Goal: Task Accomplishment & Management: Manage account settings

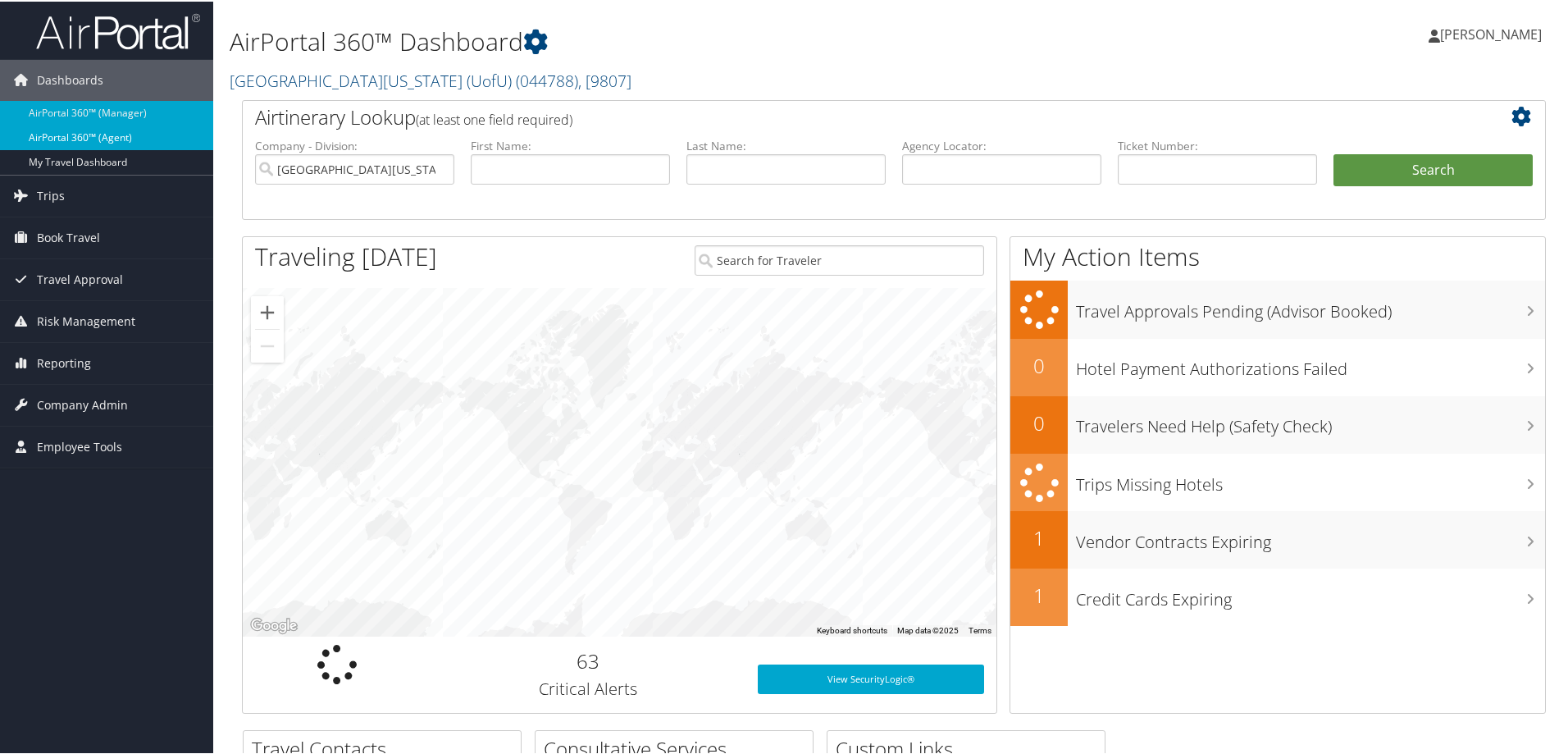
click at [78, 126] on link "AirPortal 360™ (Agent)" at bounding box center [106, 136] width 213 height 25
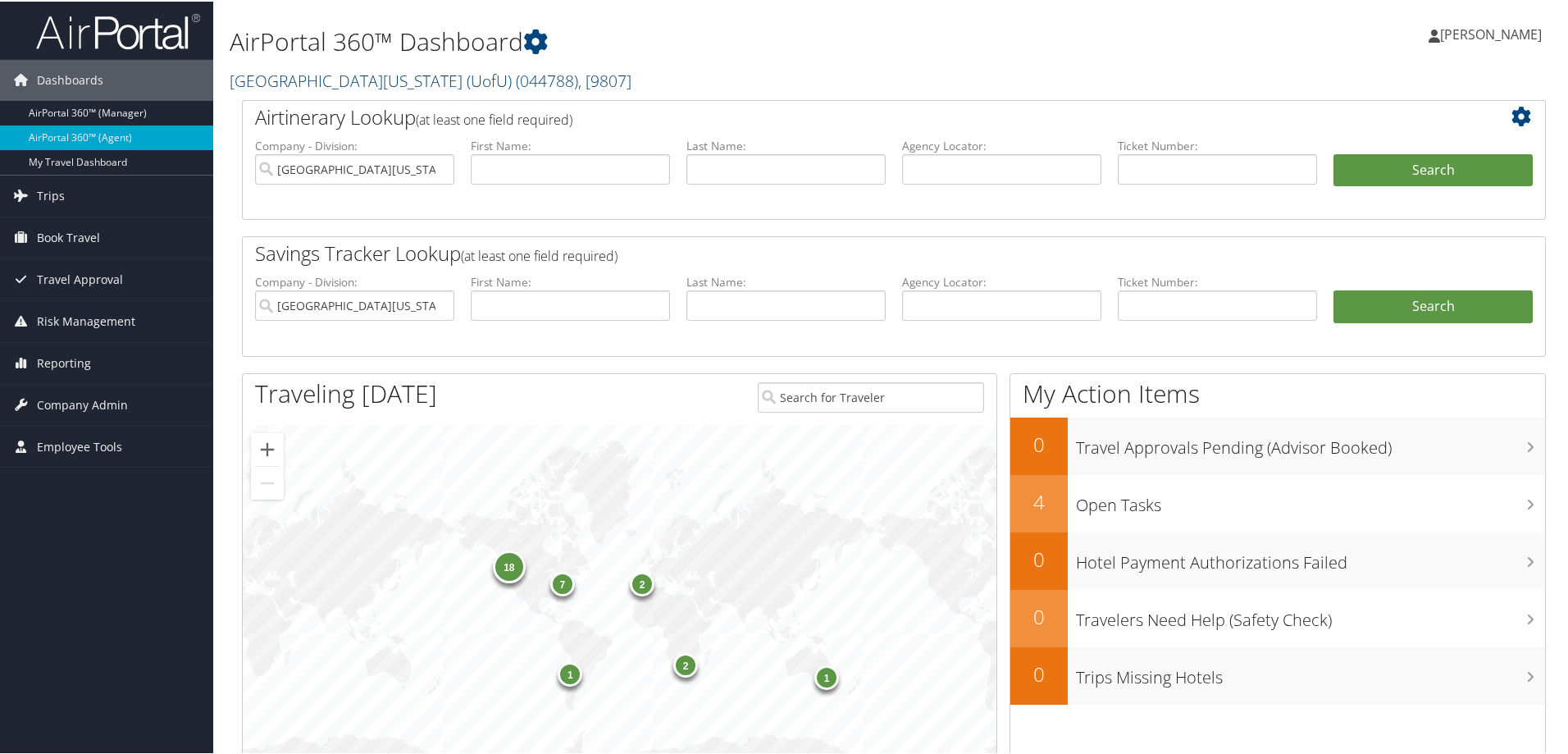
click at [578, 86] on span ", [ 9807 ]" at bounding box center [605, 79] width 54 height 22
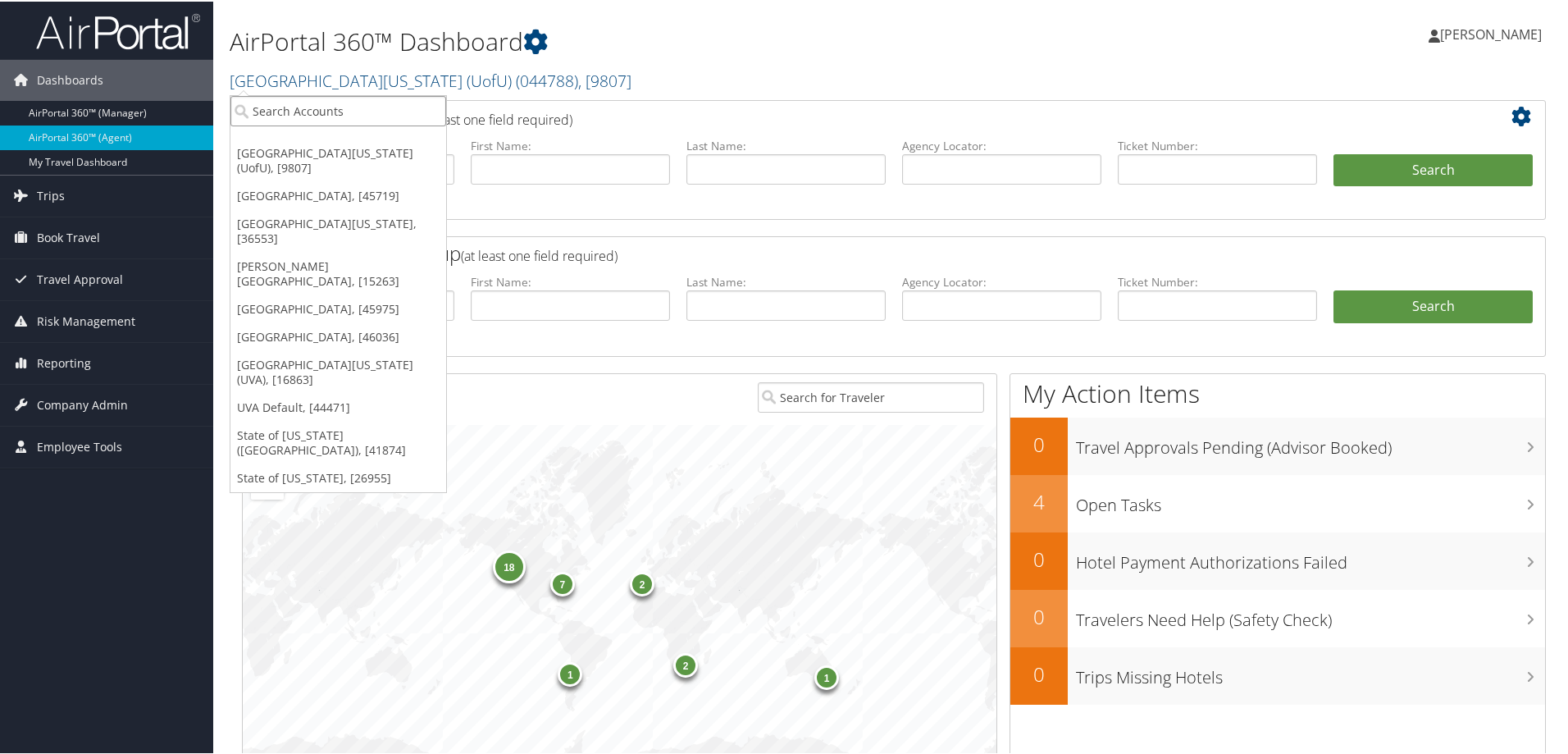
click at [379, 114] on input "search" at bounding box center [337, 109] width 215 height 31
type input "western u"
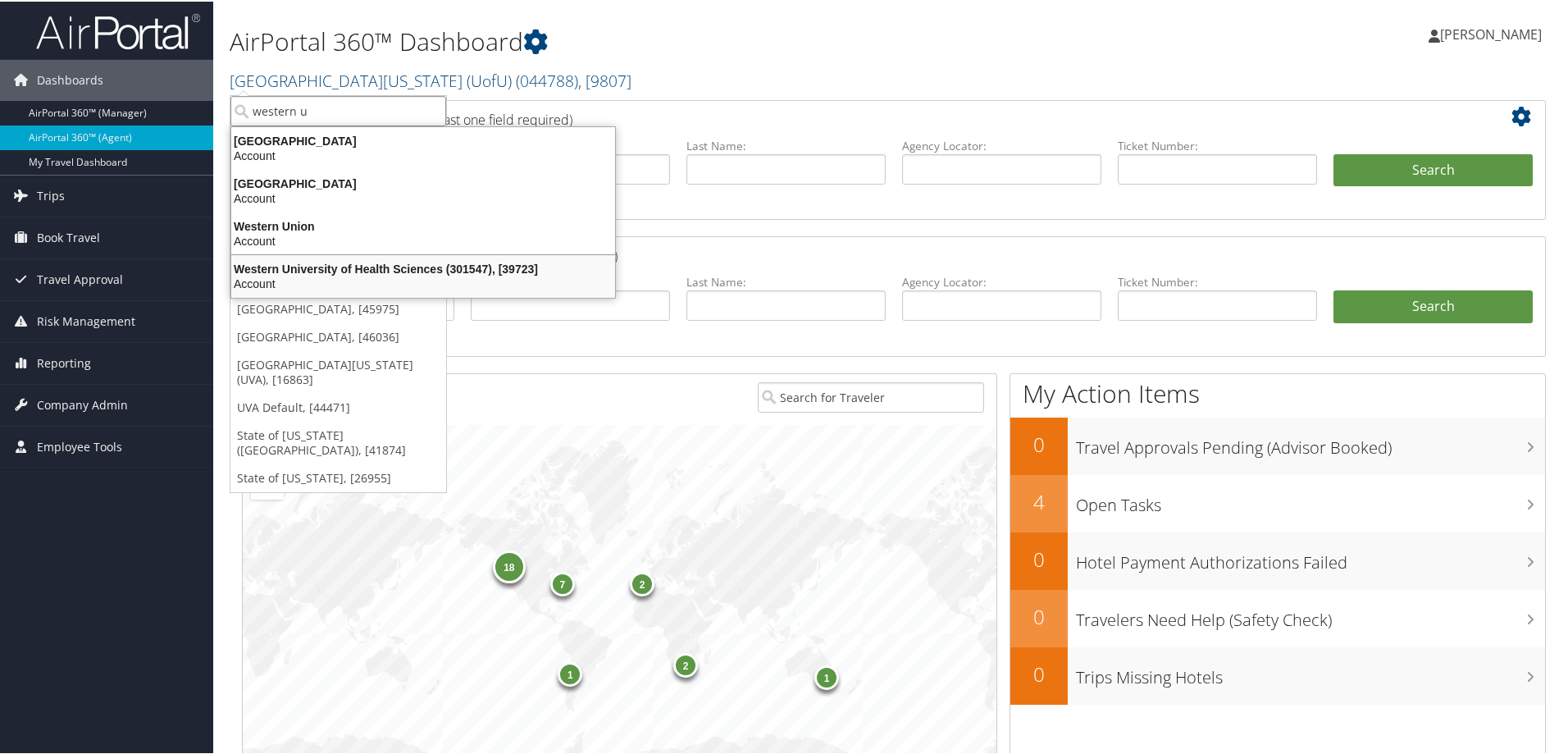
click at [355, 262] on div "Western University of Health Sciences (301547), [39723]" at bounding box center [422, 267] width 404 height 15
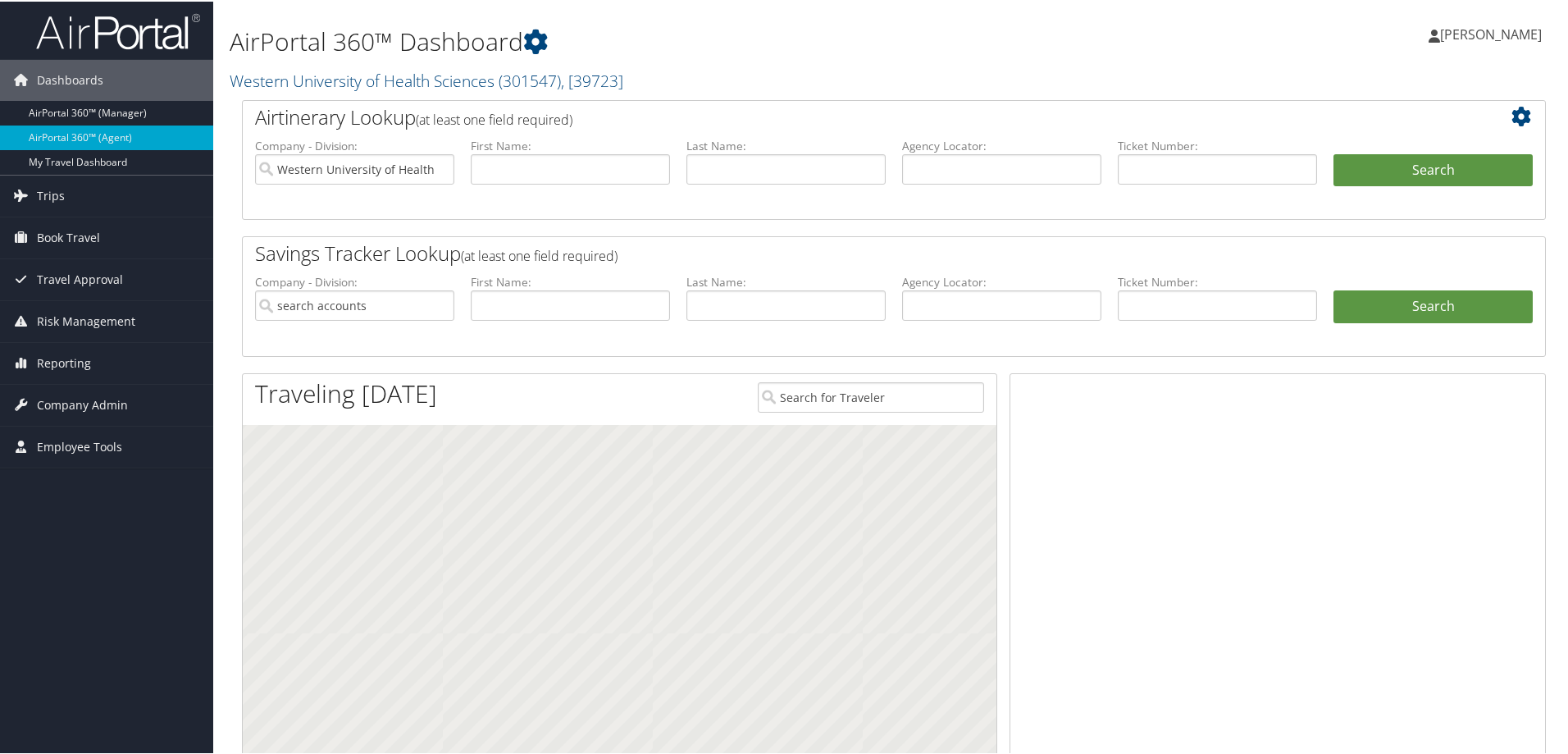
type input "Western University of Health Sciences"
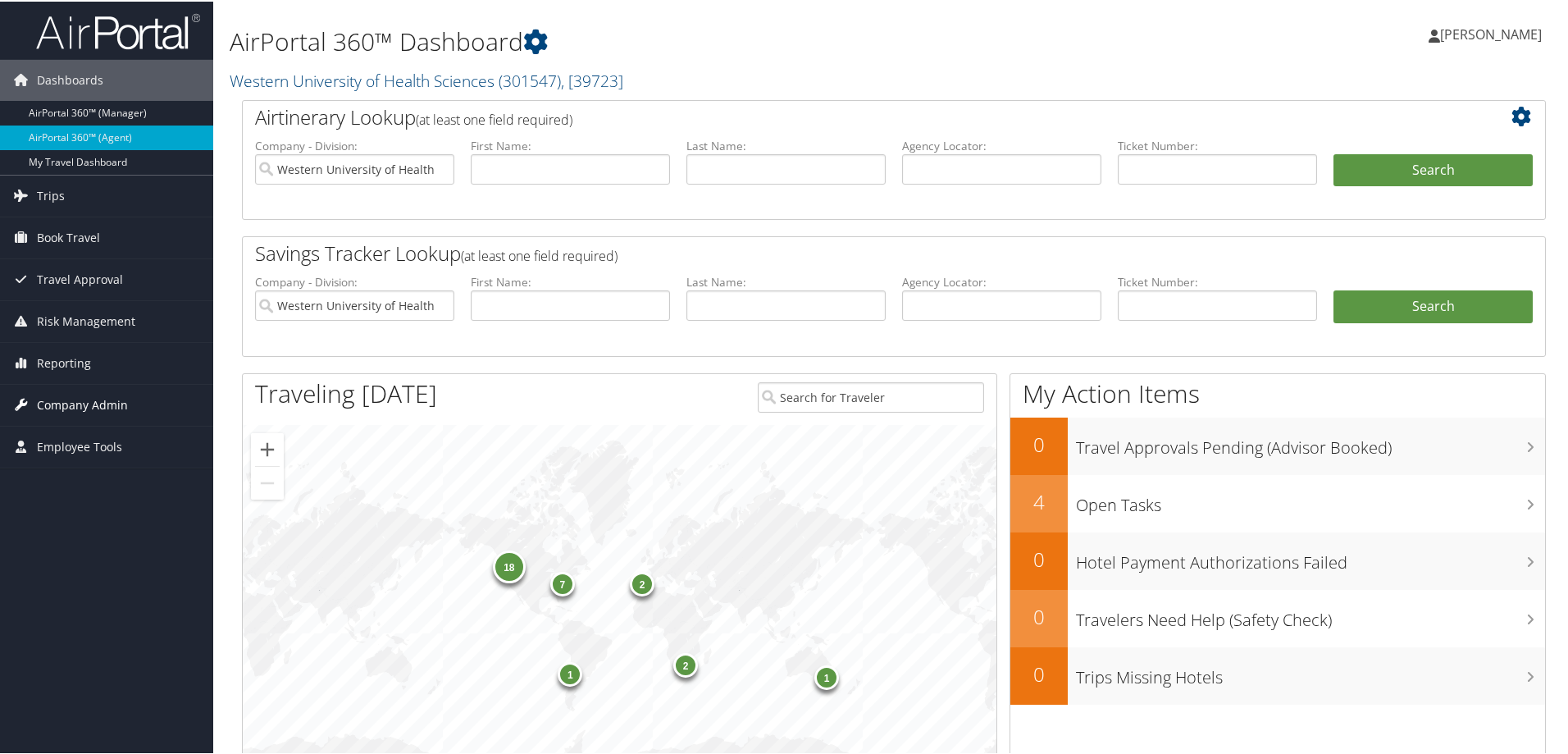
click at [69, 406] on span "Company Admin" at bounding box center [82, 403] width 91 height 41
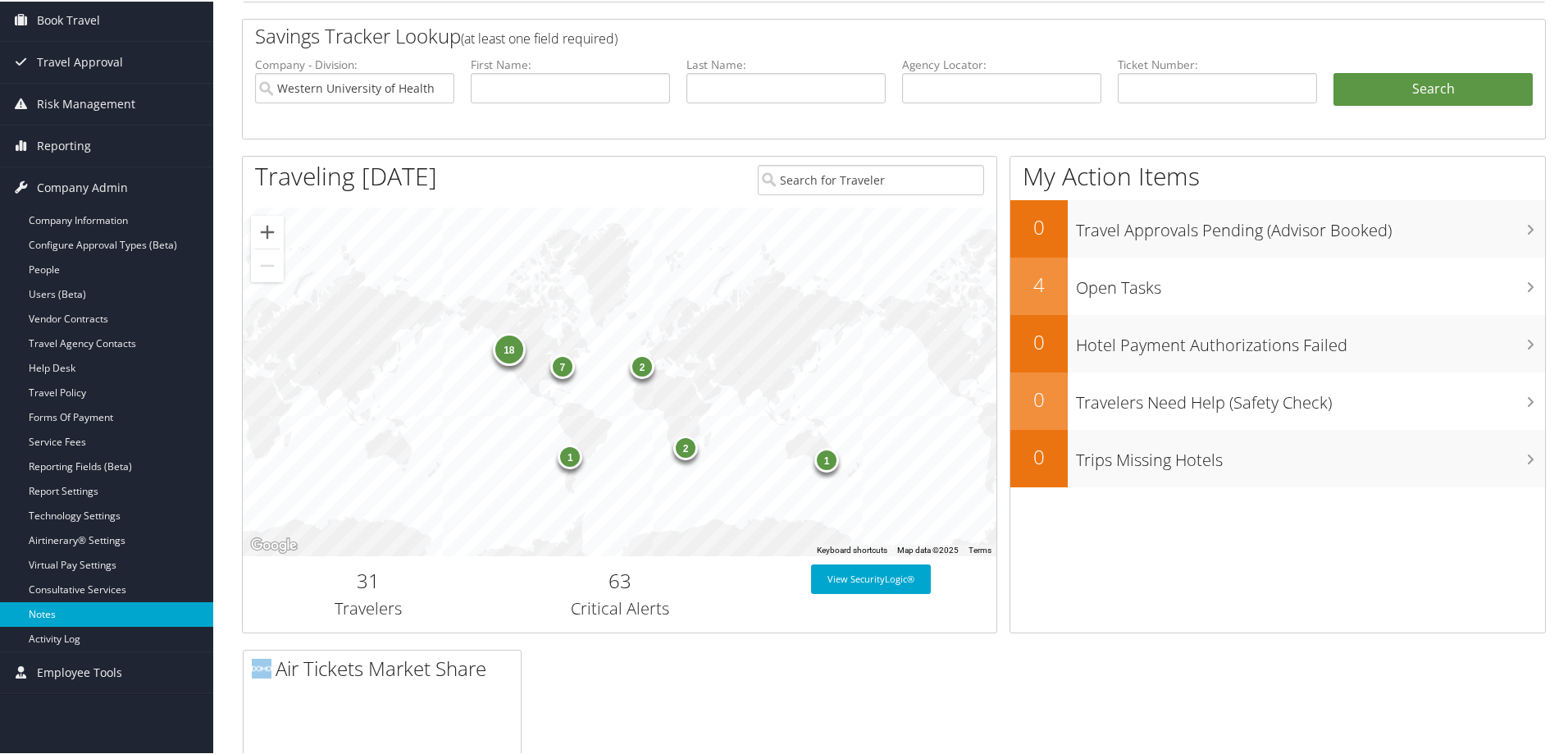
scroll to position [246, 0]
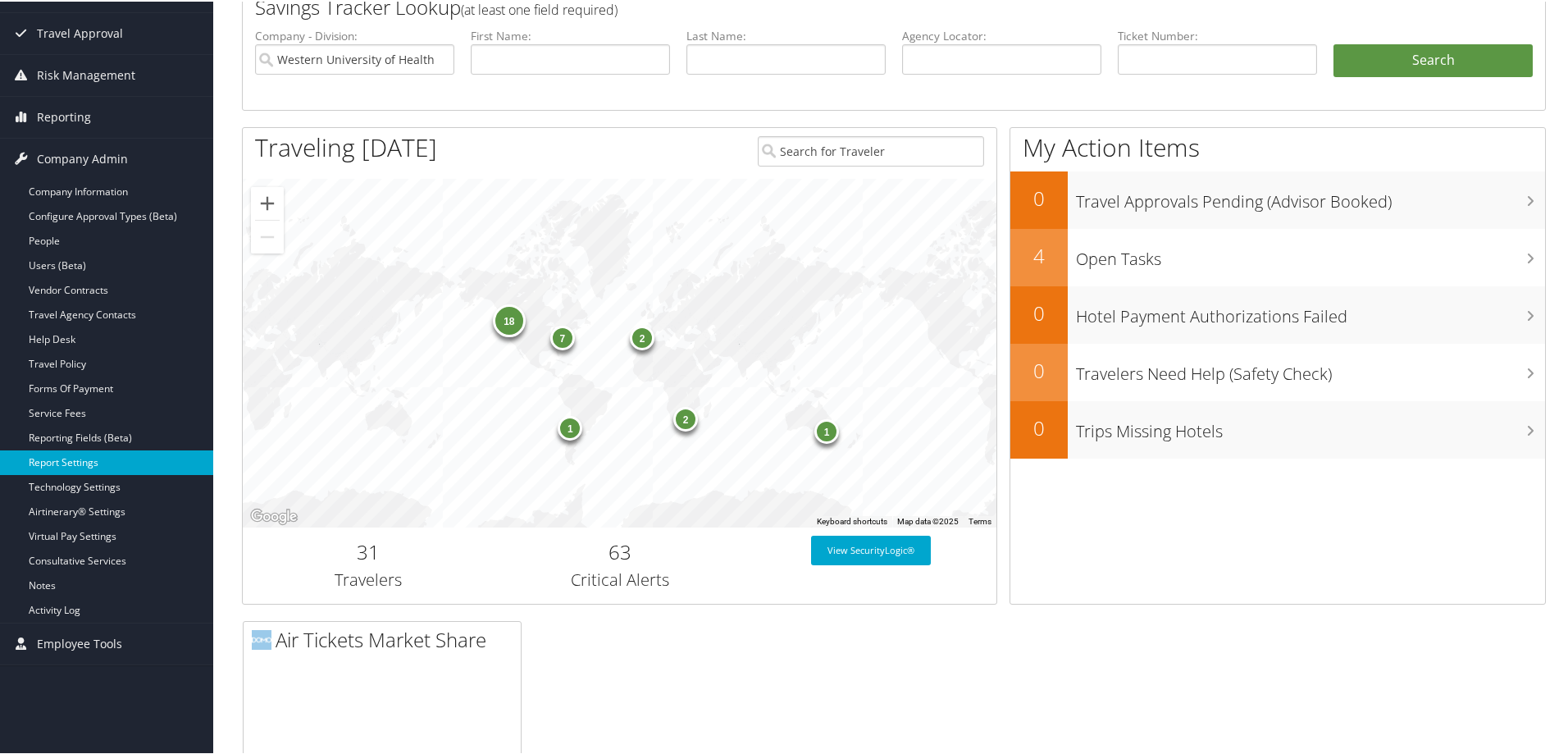
click at [77, 456] on link "Report Settings" at bounding box center [106, 460] width 213 height 25
